Goal: Navigation & Orientation: Find specific page/section

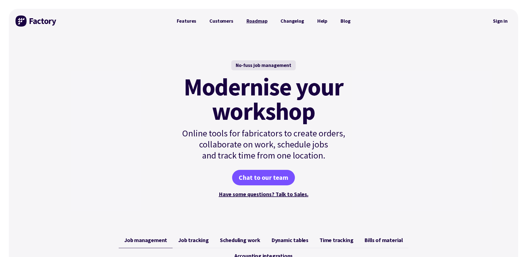
click at [258, 22] on link "Roadmap" at bounding box center [257, 21] width 34 height 11
click at [190, 22] on link "Features" at bounding box center [186, 21] width 33 height 11
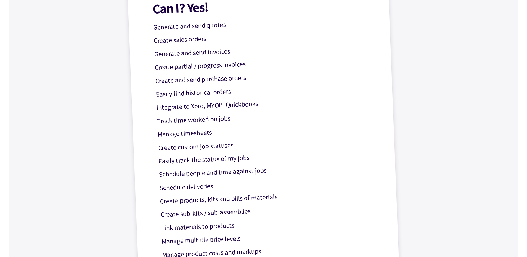
scroll to position [194, 0]
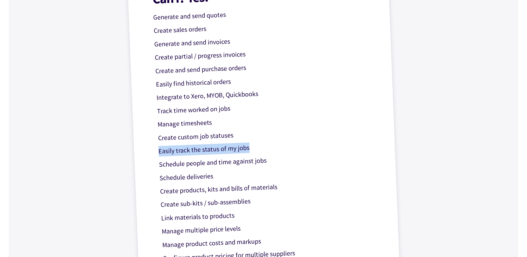
drag, startPoint x: 155, startPoint y: 153, endPoint x: 253, endPoint y: 149, distance: 98.1
click at [253, 149] on div "Can I? Yes! Generate and send quotes Create sales orders Generate and send invo…" at bounding box center [264, 127] width 274 height 325
click at [253, 149] on p "Easily track the status of my jobs" at bounding box center [268, 147] width 221 height 19
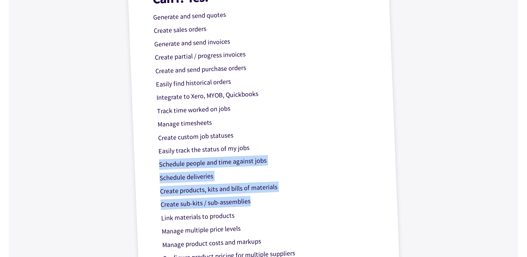
drag, startPoint x: 159, startPoint y: 165, endPoint x: 302, endPoint y: 192, distance: 145.7
click at [302, 192] on div "Can I? Yes! Generate and send quotes Create sales orders Generate and send invo…" at bounding box center [264, 127] width 274 height 325
click at [239, 199] on p "Create sub-kits / sub-assemblies" at bounding box center [271, 200] width 221 height 19
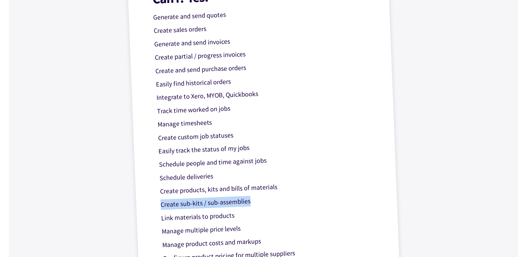
drag, startPoint x: 159, startPoint y: 205, endPoint x: 276, endPoint y: 201, distance: 116.6
click at [276, 201] on div "Can I? Yes! Generate and send quotes Create sales orders Generate and send invo…" at bounding box center [264, 127] width 274 height 325
click at [276, 201] on p "Create sub-kits / sub-assemblies" at bounding box center [271, 200] width 221 height 19
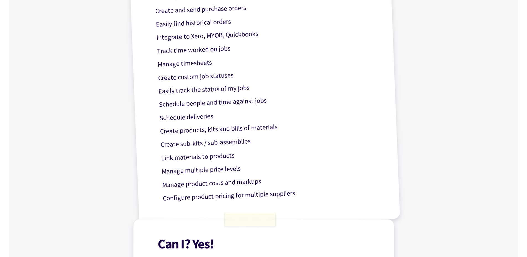
scroll to position [249, 0]
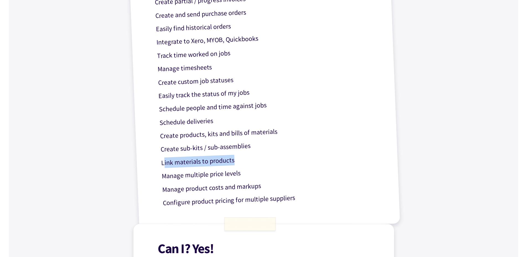
drag, startPoint x: 165, startPoint y: 165, endPoint x: 249, endPoint y: 161, distance: 84.0
click at [249, 161] on p "Link materials to products" at bounding box center [271, 158] width 221 height 19
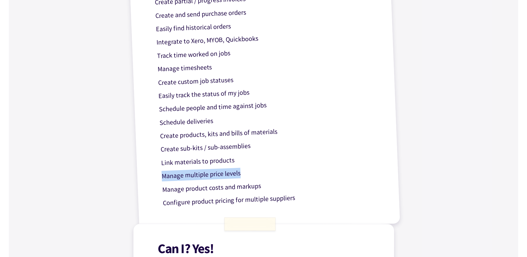
drag, startPoint x: 159, startPoint y: 176, endPoint x: 294, endPoint y: 172, distance: 134.9
click at [294, 172] on div "Can I? Yes! Generate and send quotes Create sales orders Generate and send invo…" at bounding box center [264, 72] width 274 height 325
click at [294, 172] on p "Manage multiple price levels" at bounding box center [271, 172] width 221 height 19
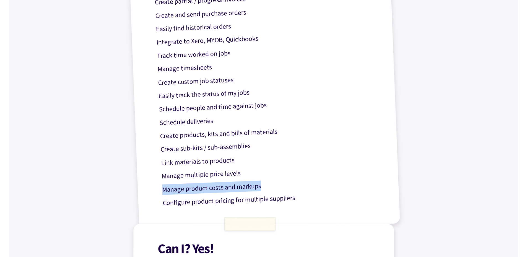
drag, startPoint x: 171, startPoint y: 190, endPoint x: 307, endPoint y: 185, distance: 135.8
click at [307, 185] on div "Can I? Yes! Generate and send quotes Create sales orders Generate and send invo…" at bounding box center [264, 72] width 274 height 325
click at [214, 210] on div "Can I? Yes! Generate and send quotes Create sales orders Generate and send invo…" at bounding box center [264, 72] width 274 height 325
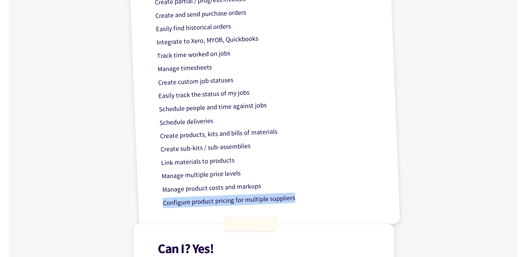
drag, startPoint x: 163, startPoint y: 206, endPoint x: 371, endPoint y: 196, distance: 207.9
click at [369, 196] on p "Configure product pricing for multiple suppliers" at bounding box center [273, 198] width 221 height 19
click at [371, 196] on p "Configure product pricing for multiple suppliers" at bounding box center [273, 198] width 221 height 19
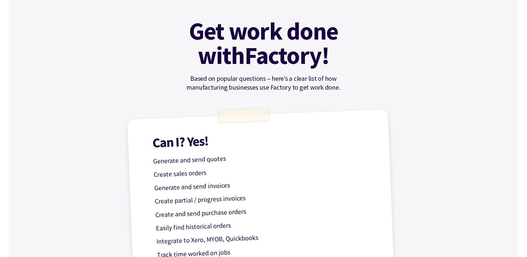
scroll to position [0, 0]
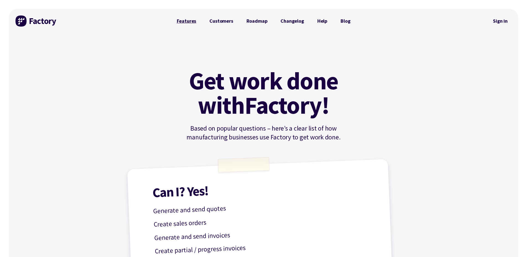
click at [197, 20] on link "Features" at bounding box center [186, 21] width 33 height 11
click at [500, 19] on link "Sign in" at bounding box center [501, 21] width 22 height 13
